Goal: Task Accomplishment & Management: Complete application form

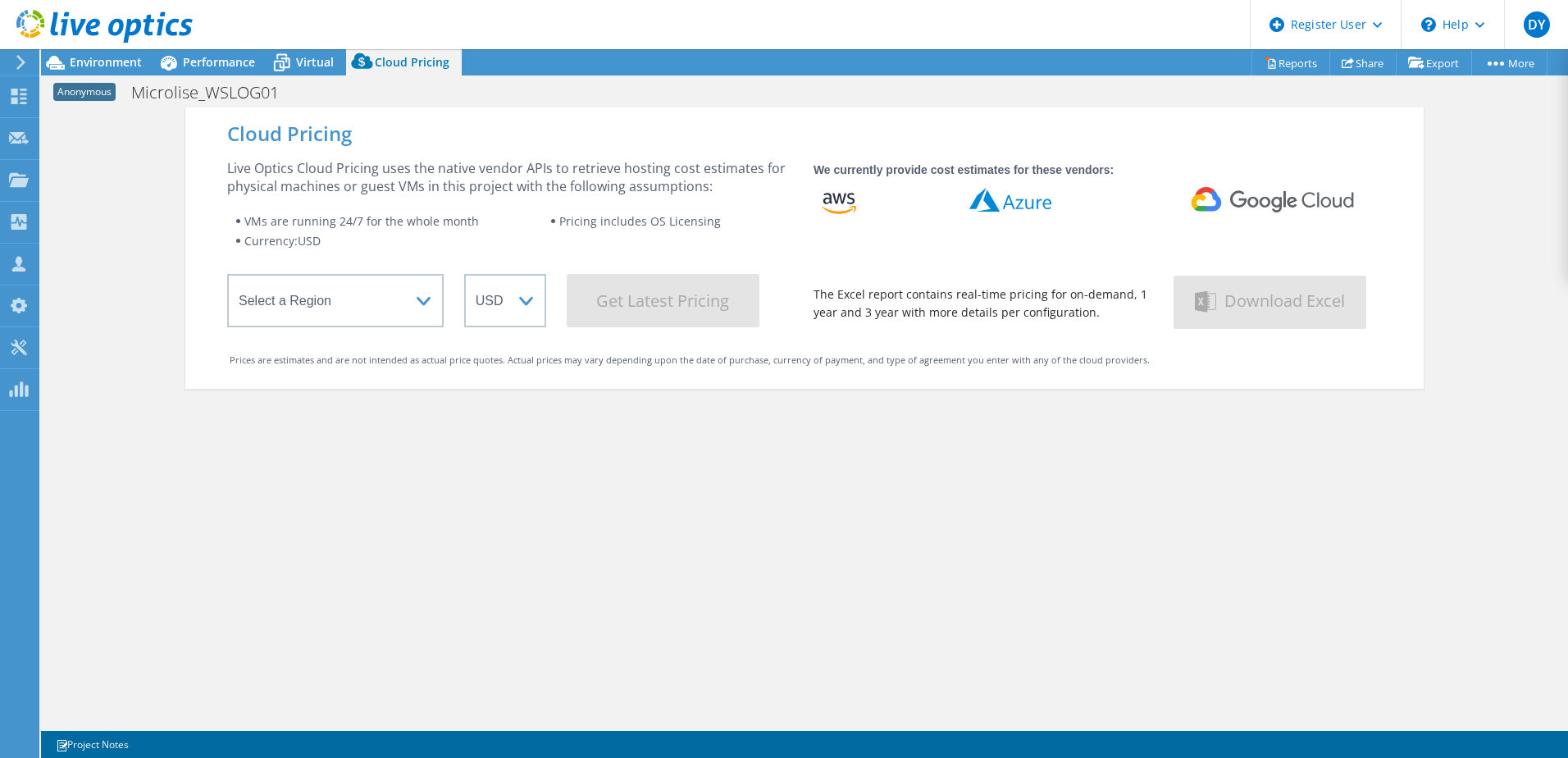
select select "USD"
click at [103, 137] on div "Request Capture" at bounding box center [93, 139] width 109 height 41
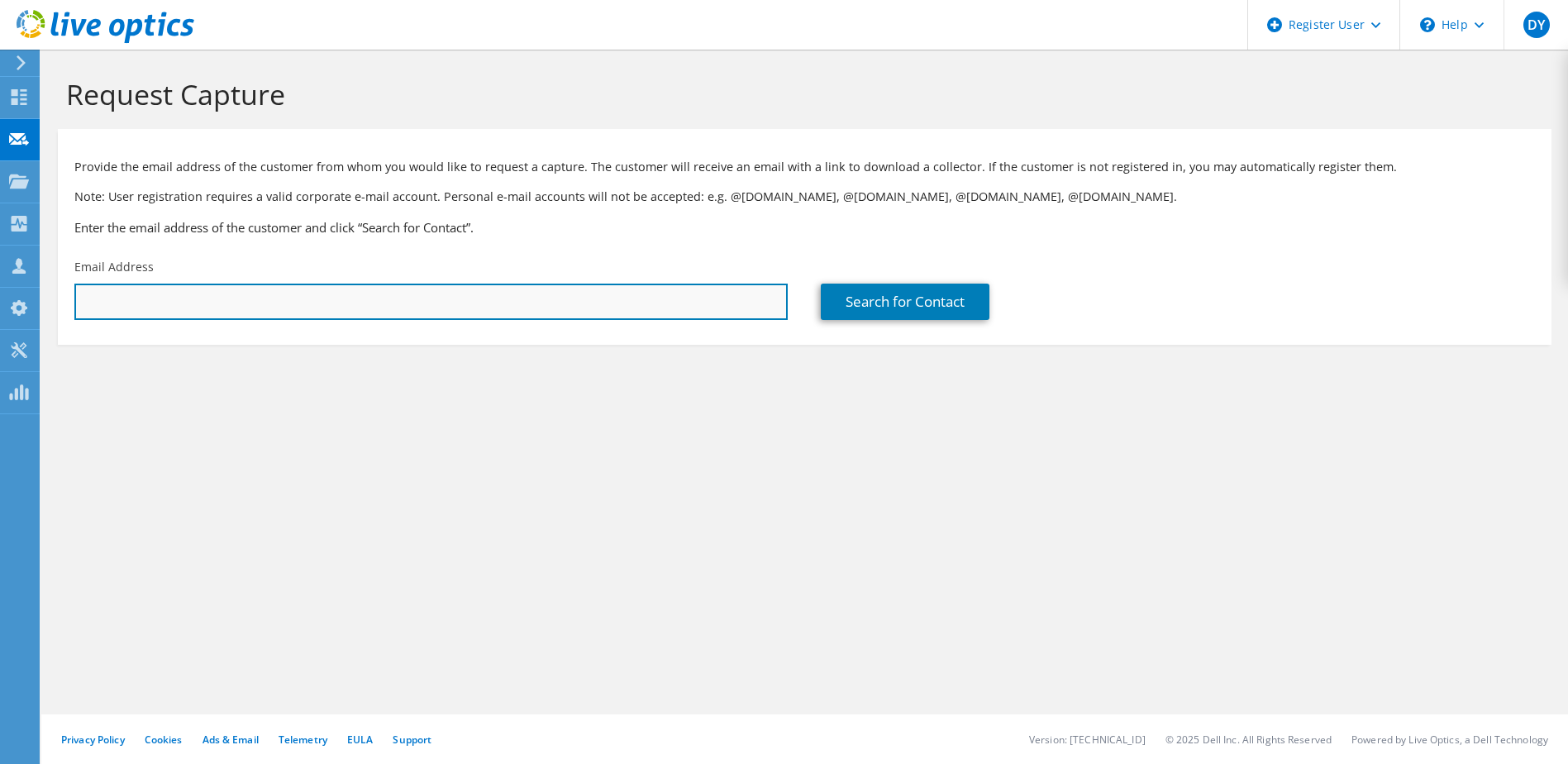
click at [337, 291] on input "text" at bounding box center [432, 302] width 714 height 37
paste input "stwalker@gardner-aerospace.com"
type input "stwalker@gardner-aerospace.com"
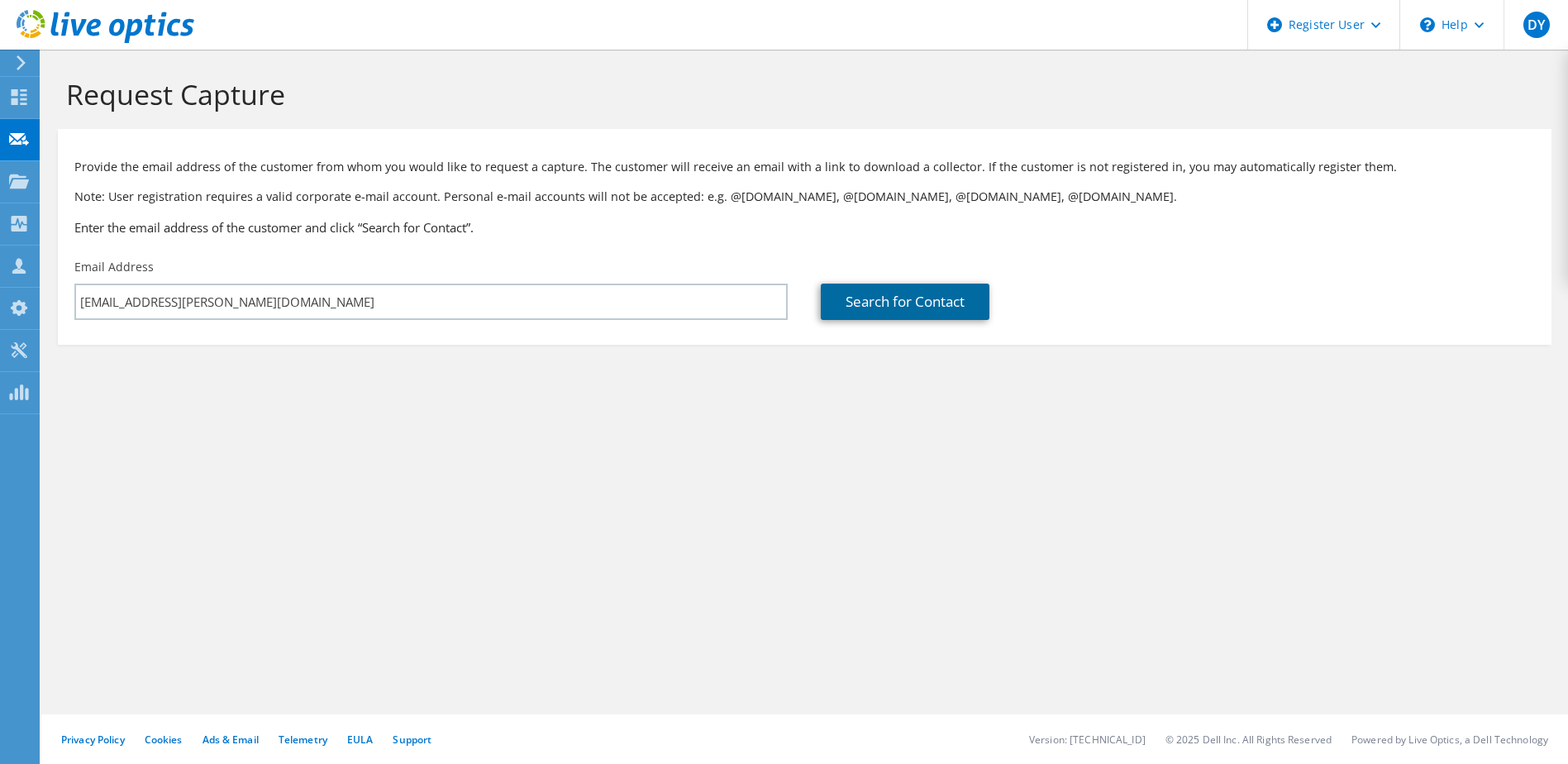
click at [936, 301] on link "Search for Contact" at bounding box center [905, 302] width 169 height 37
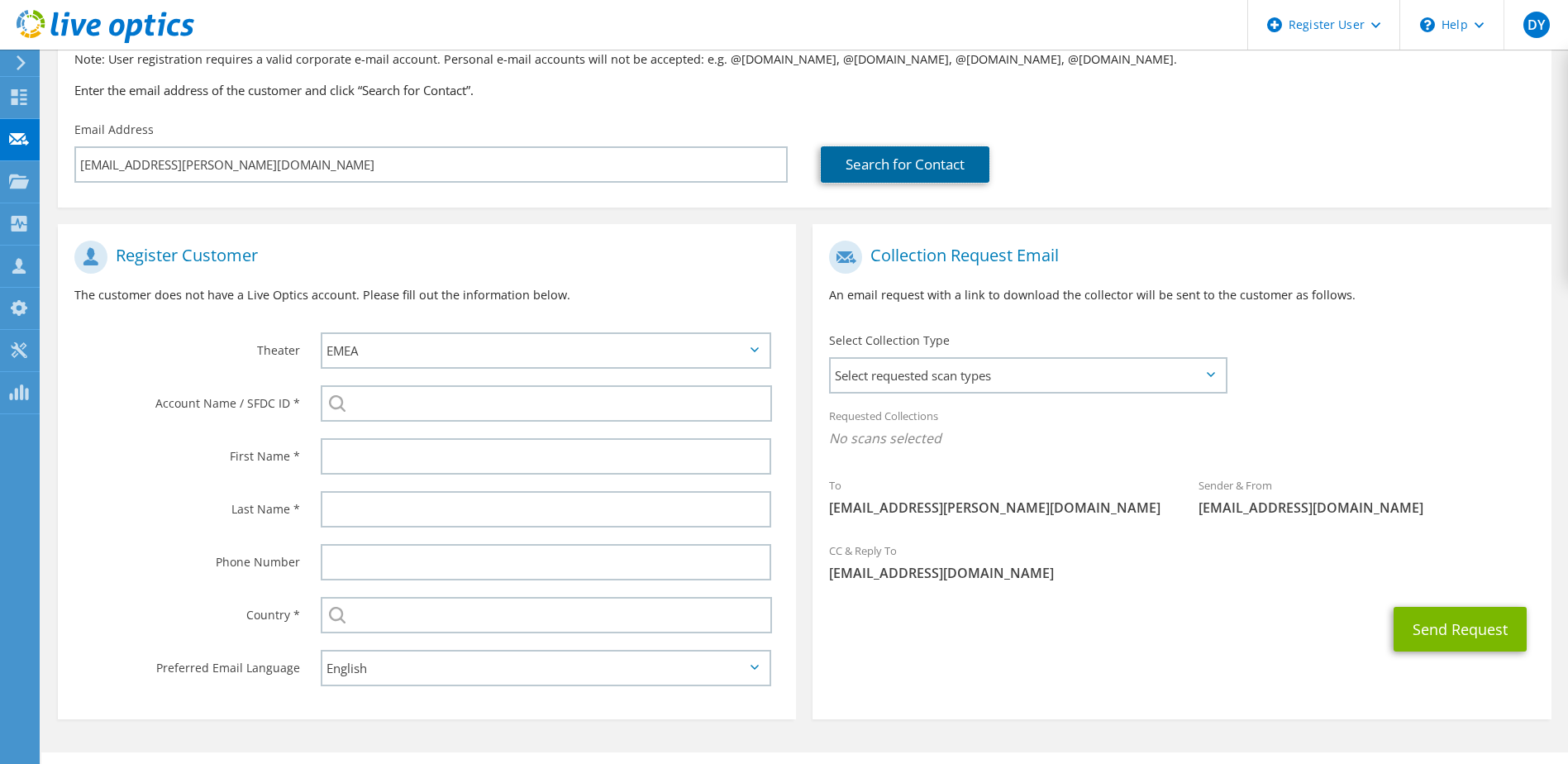
scroll to position [165, 0]
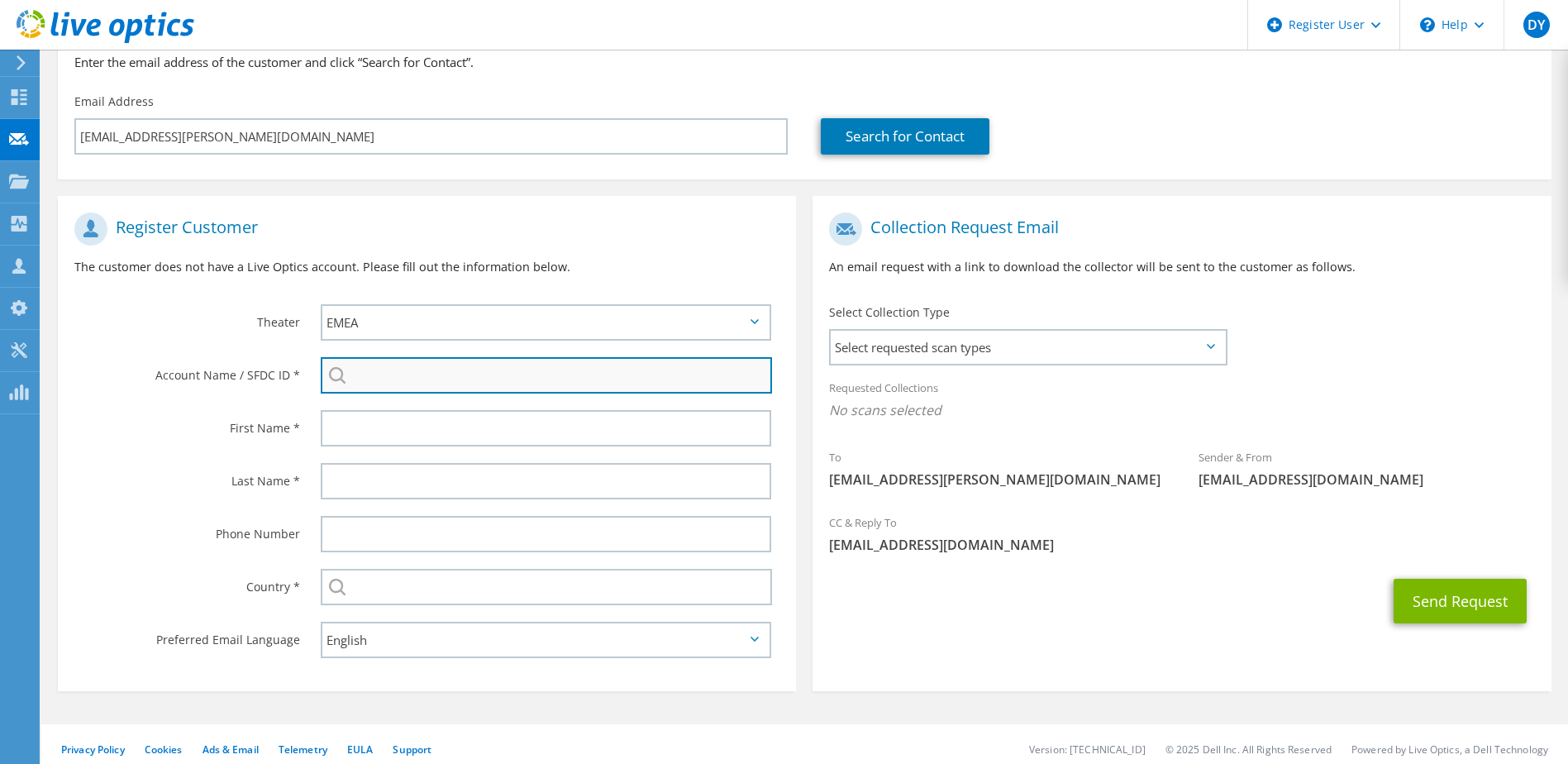
click at [432, 381] on input "search" at bounding box center [547, 375] width 452 height 37
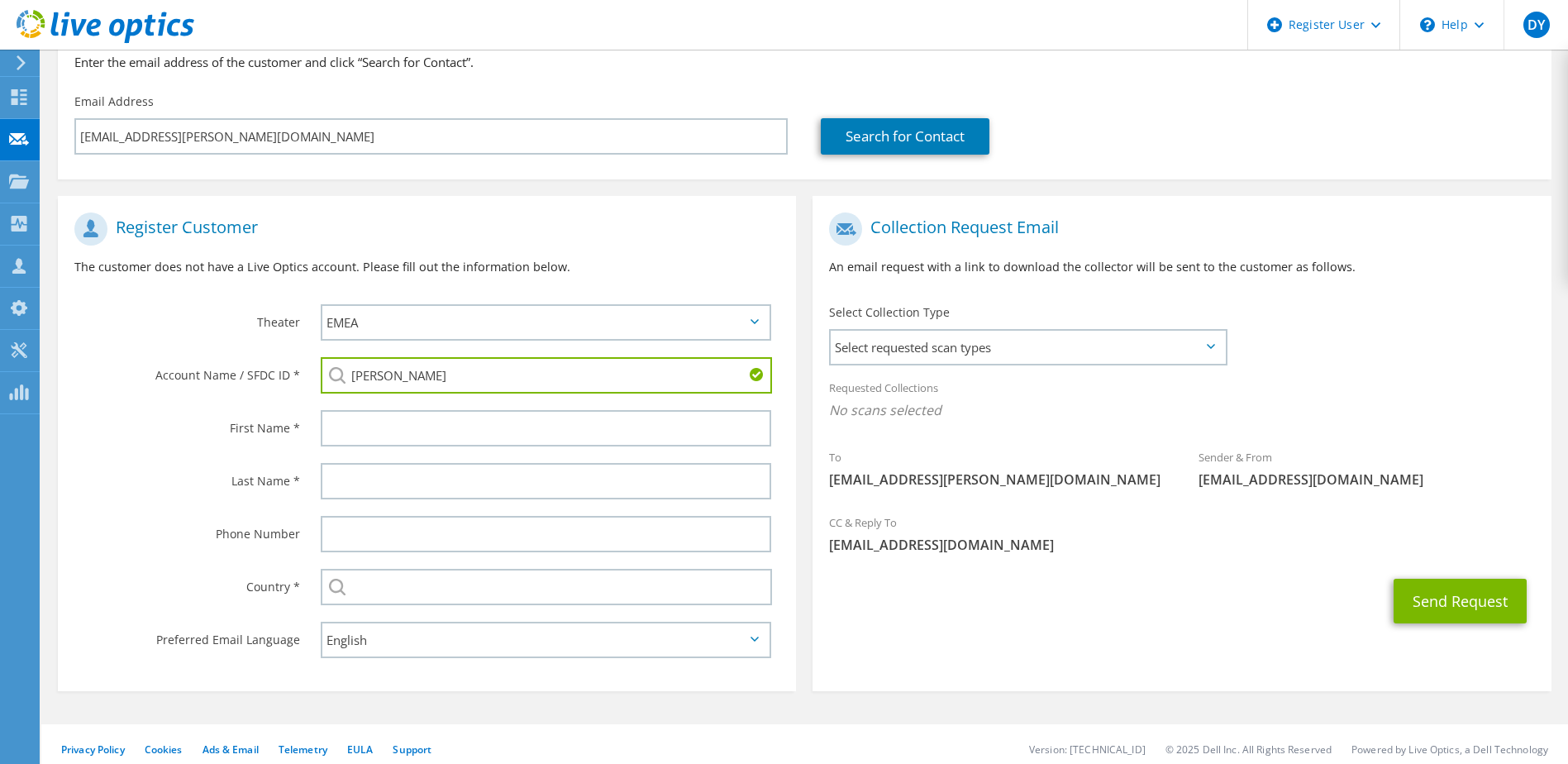
click at [422, 397] on li "Gardner Aerospace Nuneaton Ltd : 2072614908" at bounding box center [486, 386] width 331 height 20
type input "Gardner Aerospace Nuneaton Ltd : 2072614908"
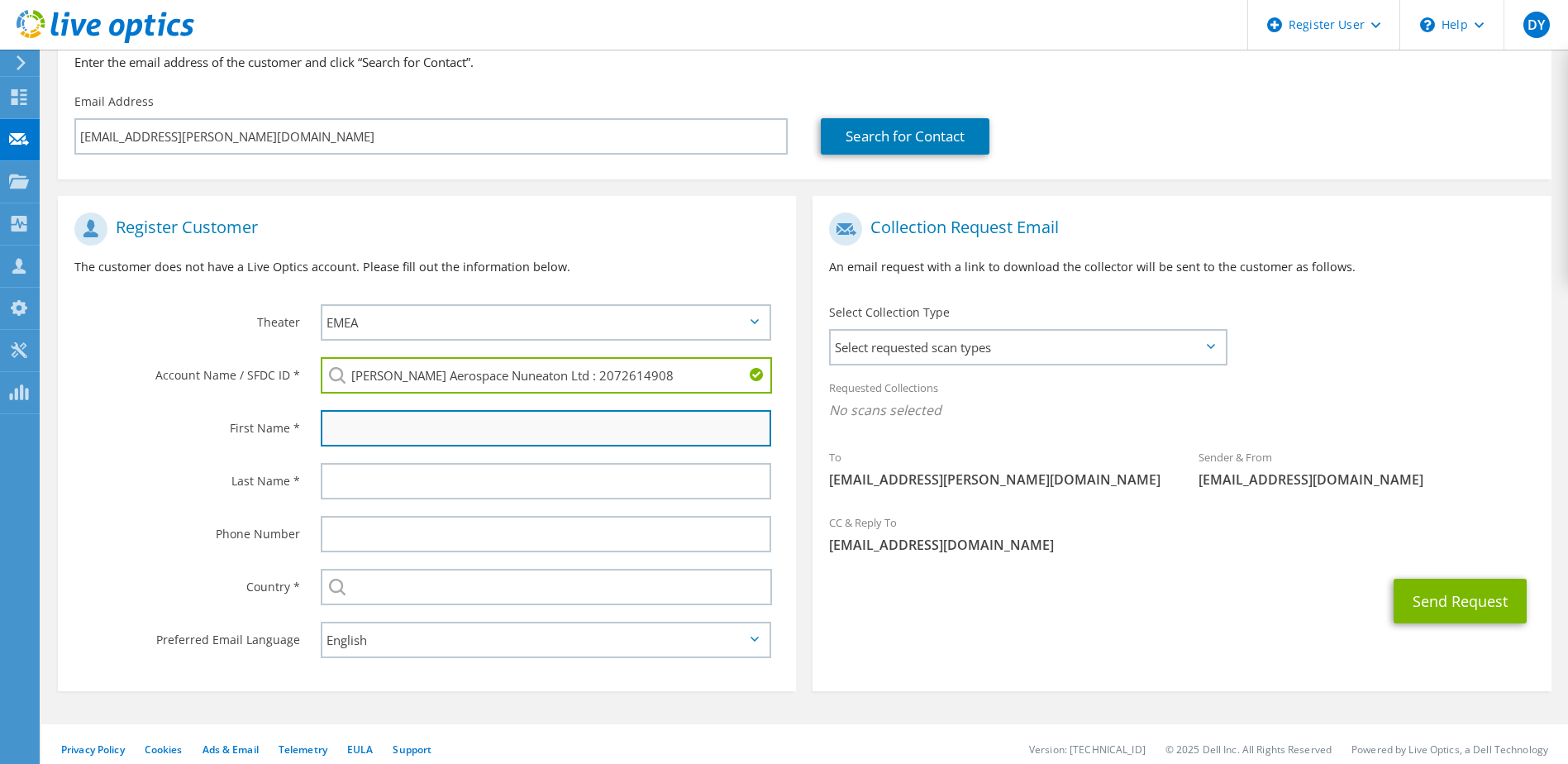
click at [357, 416] on input "text" at bounding box center [546, 428] width 452 height 37
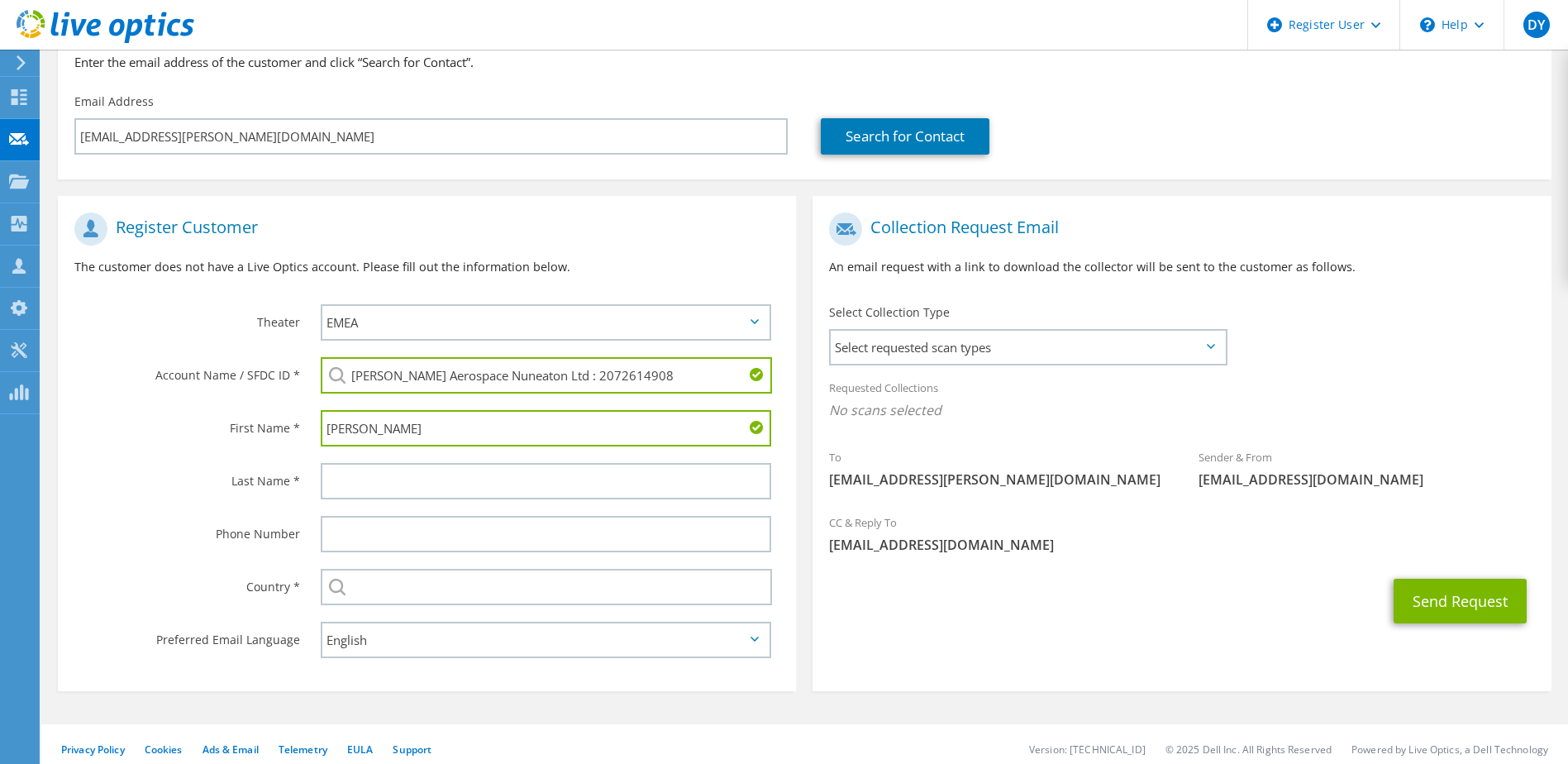
type input "Steve"
drag, startPoint x: 133, startPoint y: 450, endPoint x: 146, endPoint y: 447, distance: 13.3
click at [133, 449] on div "First Name *" at bounding box center [181, 427] width 246 height 51
click at [365, 483] on input "text" at bounding box center [546, 481] width 452 height 37
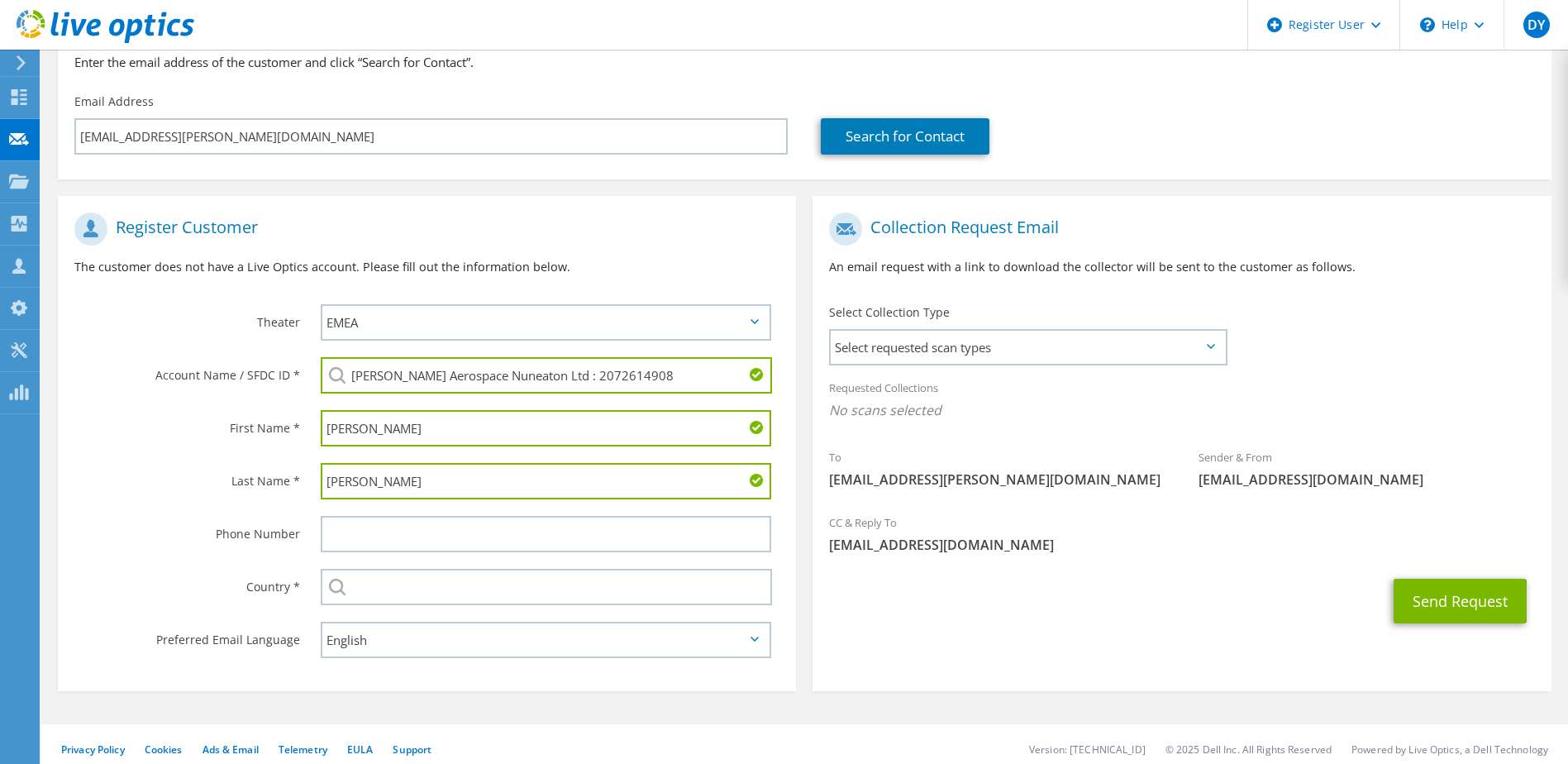
type input "Walker"
click at [176, 489] on label "Last Name *" at bounding box center [187, 476] width 225 height 26
click at [391, 613] on div "Select Andorra United Arab Emirates Afghanistan Antigua and Barbuda Anguilla Al…" at bounding box center [551, 586] width 493 height 53
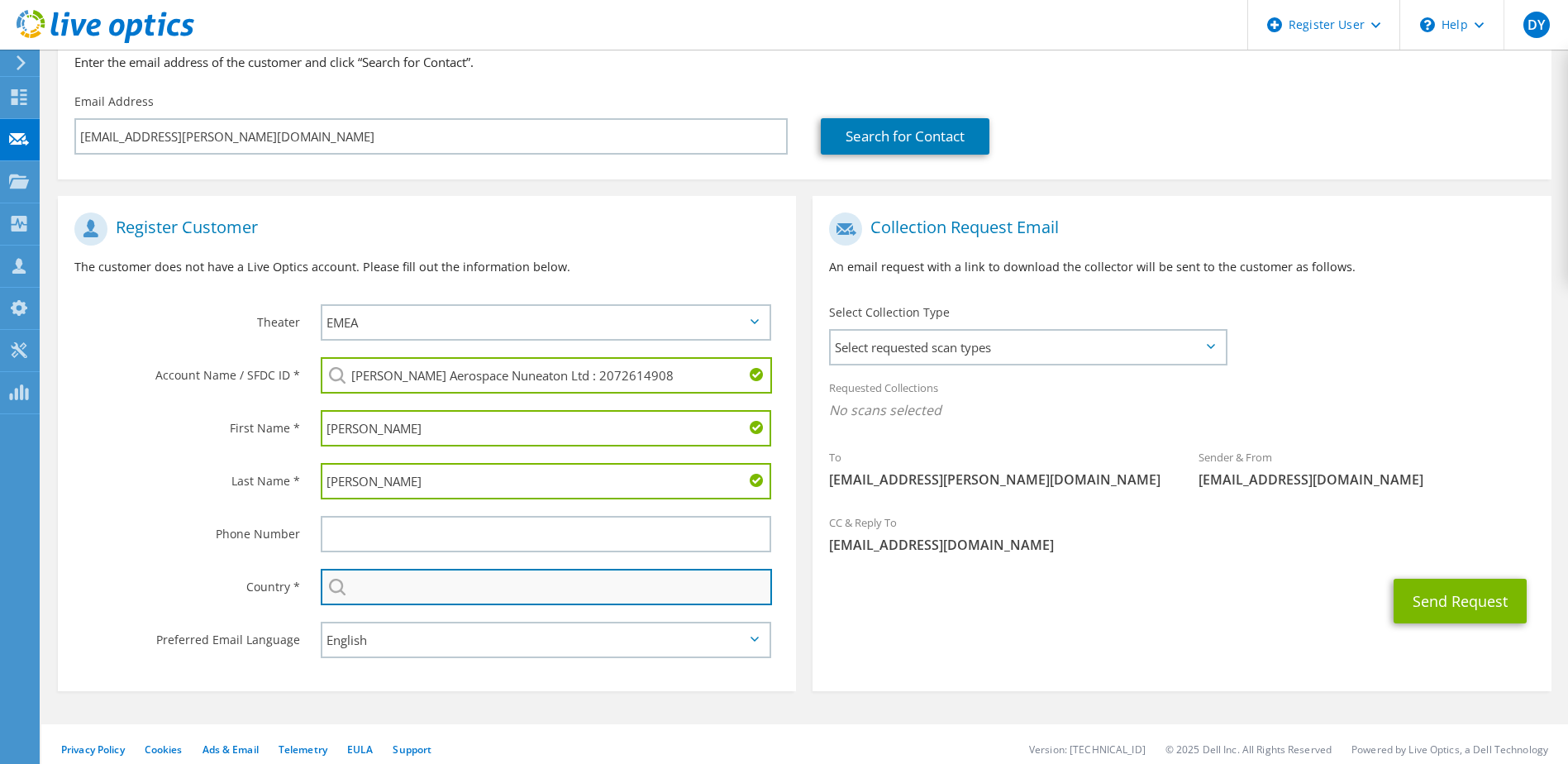
click at [389, 593] on input "text" at bounding box center [547, 587] width 452 height 37
type input "United Kingdom"
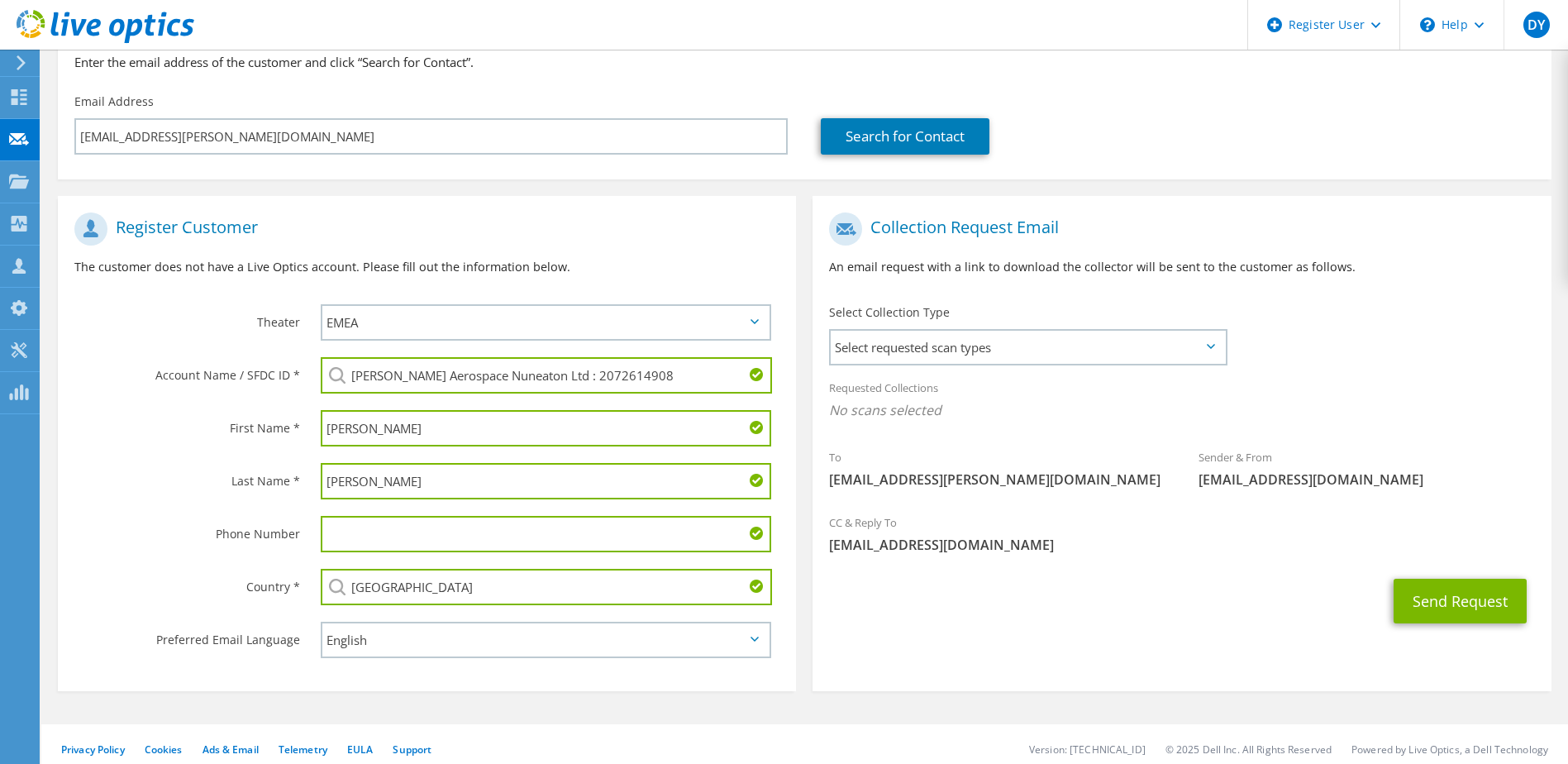
click at [905, 614] on div "Send Request" at bounding box center [1182, 601] width 738 height 61
click at [1070, 338] on span "Select requested scan types" at bounding box center [1028, 347] width 393 height 33
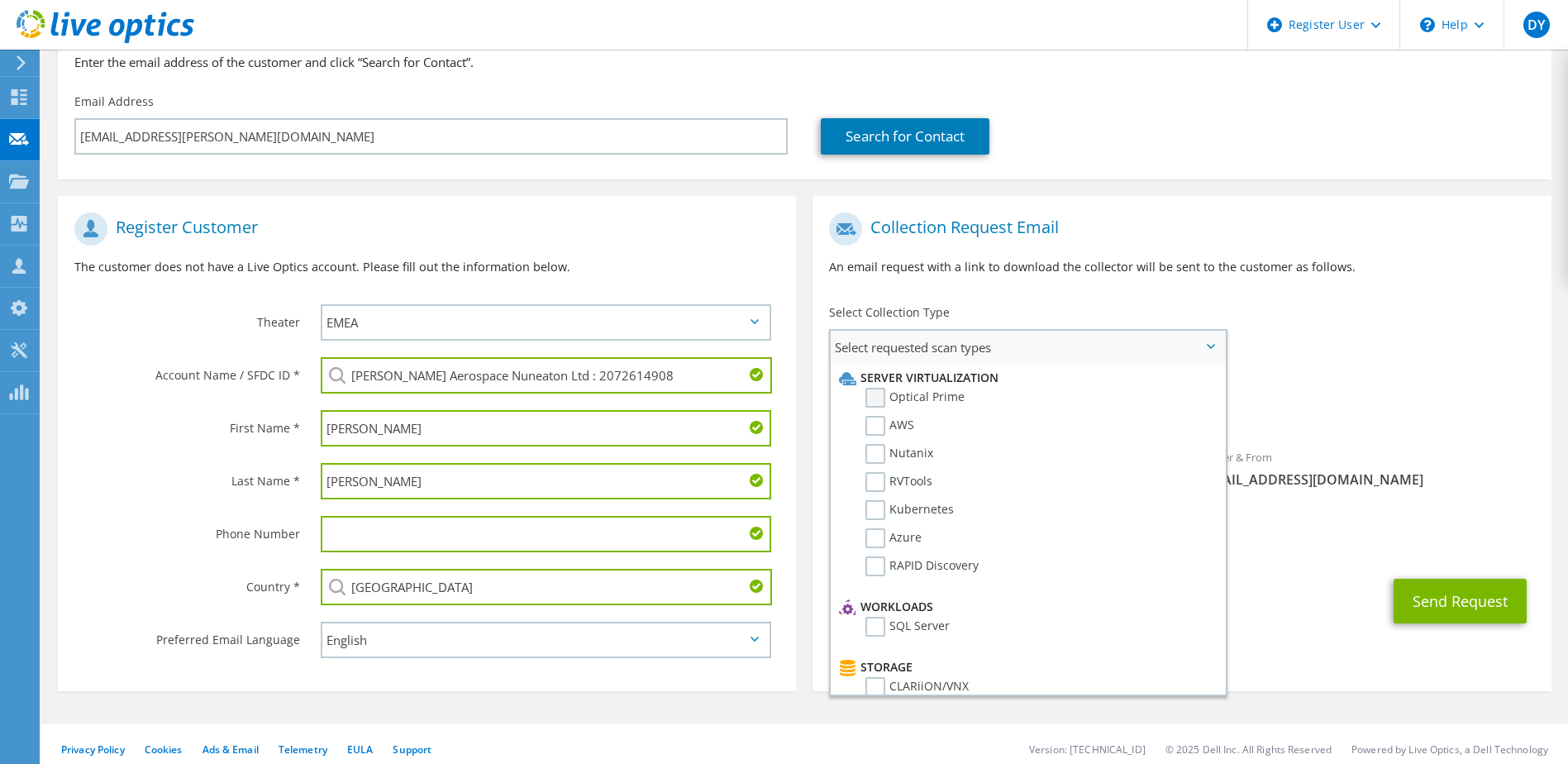
click at [874, 401] on label "Optical Prime" at bounding box center [915, 398] width 99 height 20
click at [0, 0] on input "Optical Prime" at bounding box center [0, 0] width 0 height 0
click at [1281, 600] on div "Send Request" at bounding box center [1182, 606] width 738 height 61
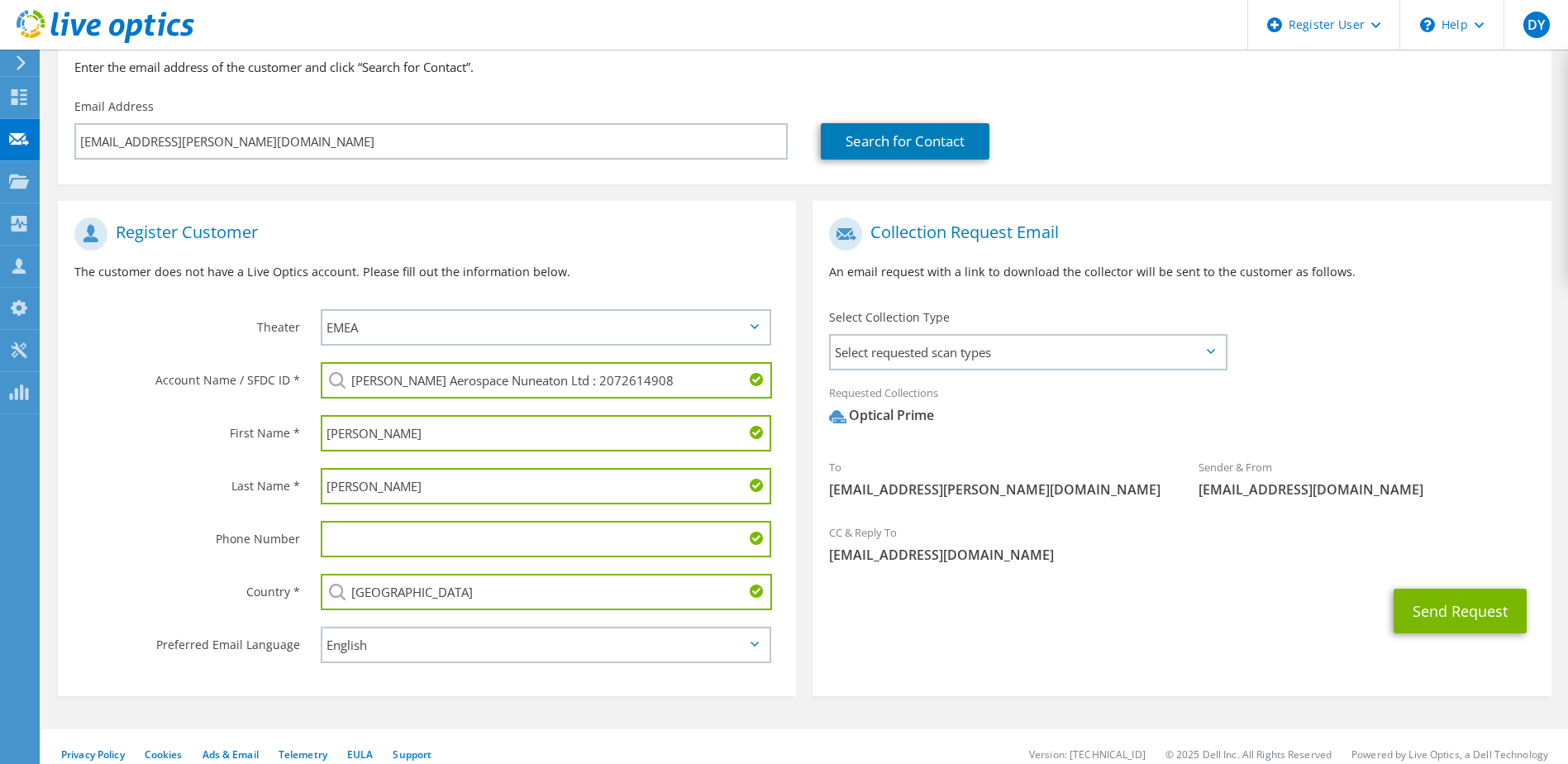
scroll to position [175, 0]
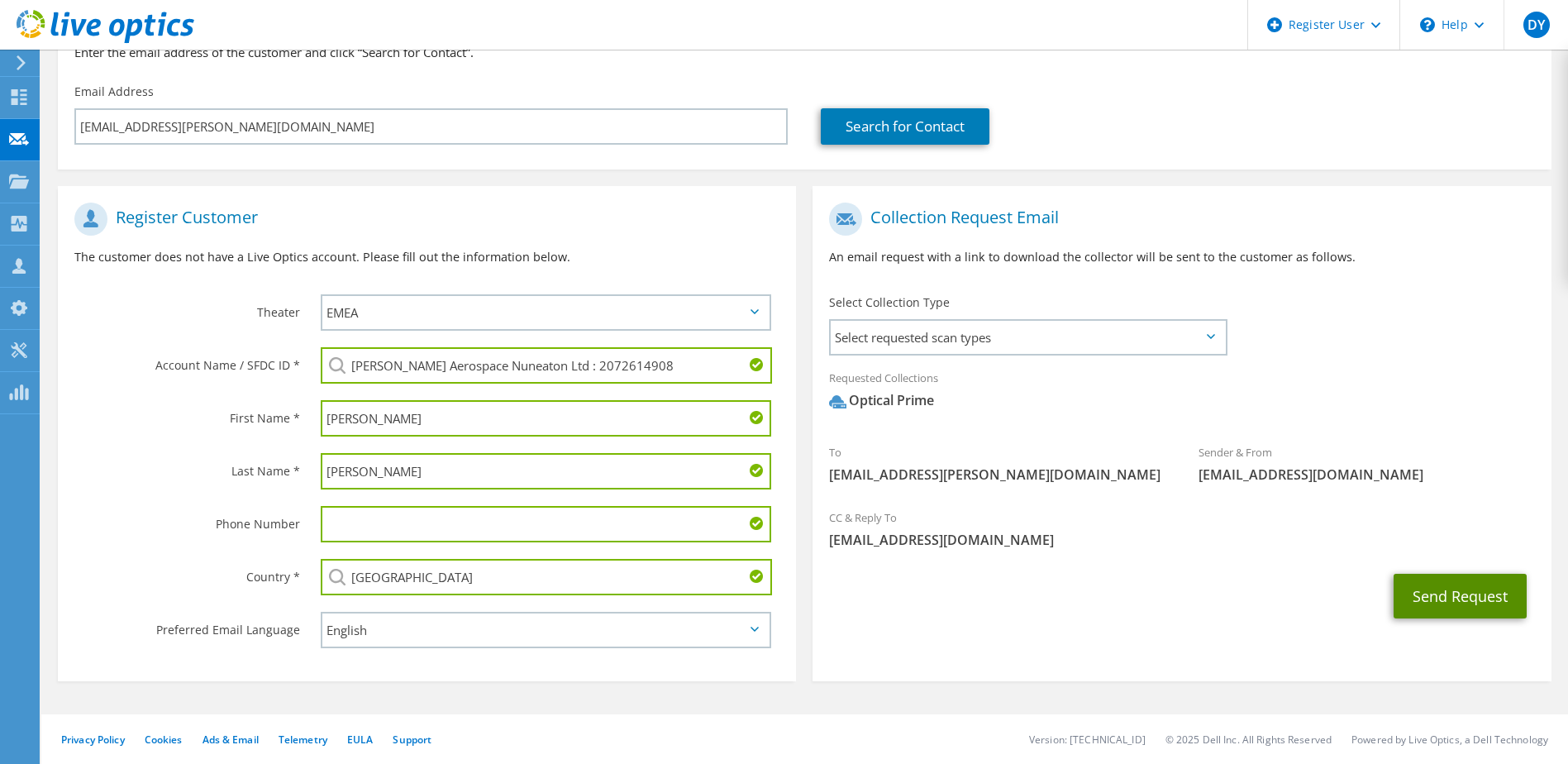
click at [1473, 582] on button "Send Request" at bounding box center [1460, 595] width 133 height 44
